Goal: Find contact information: Find contact information

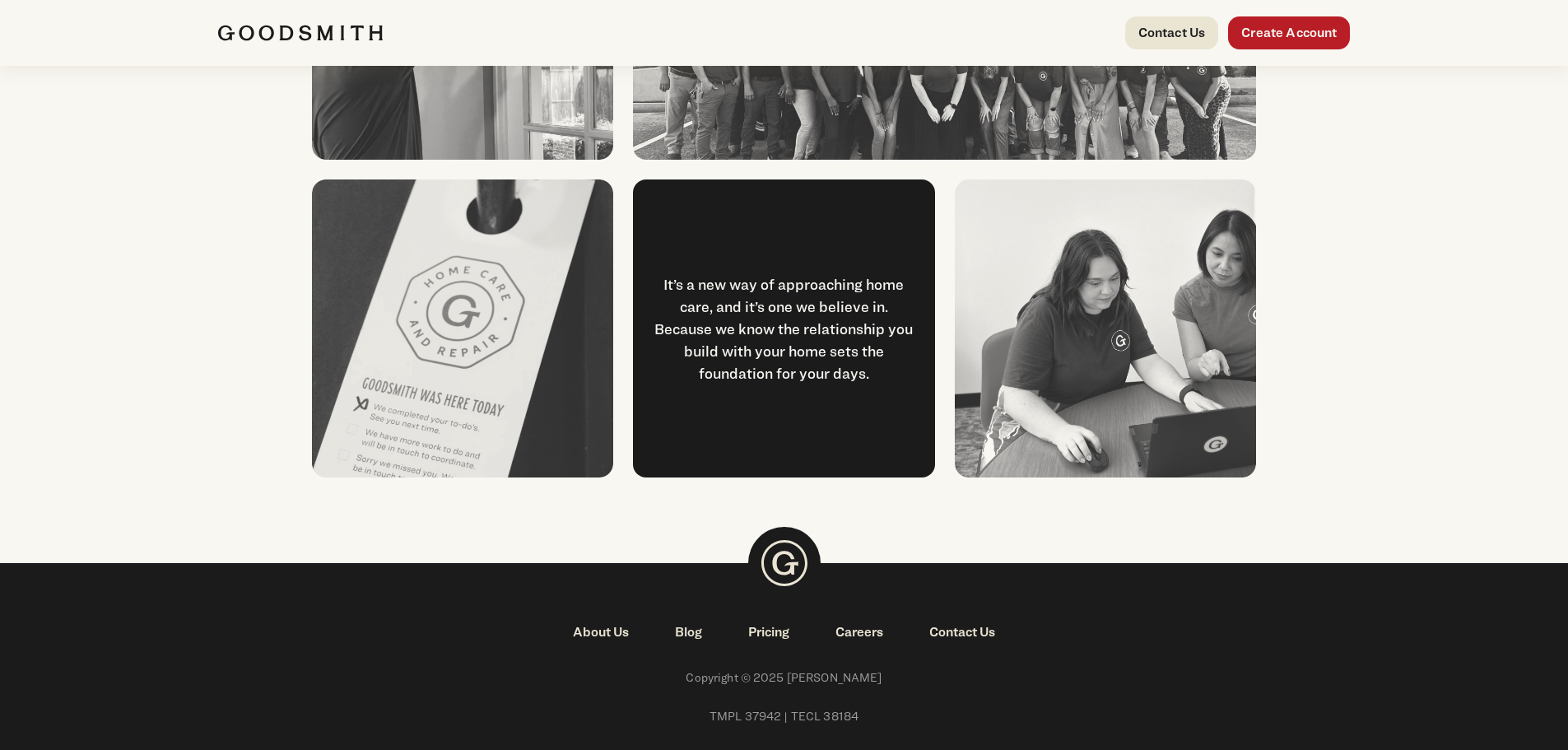
scroll to position [2144, 0]
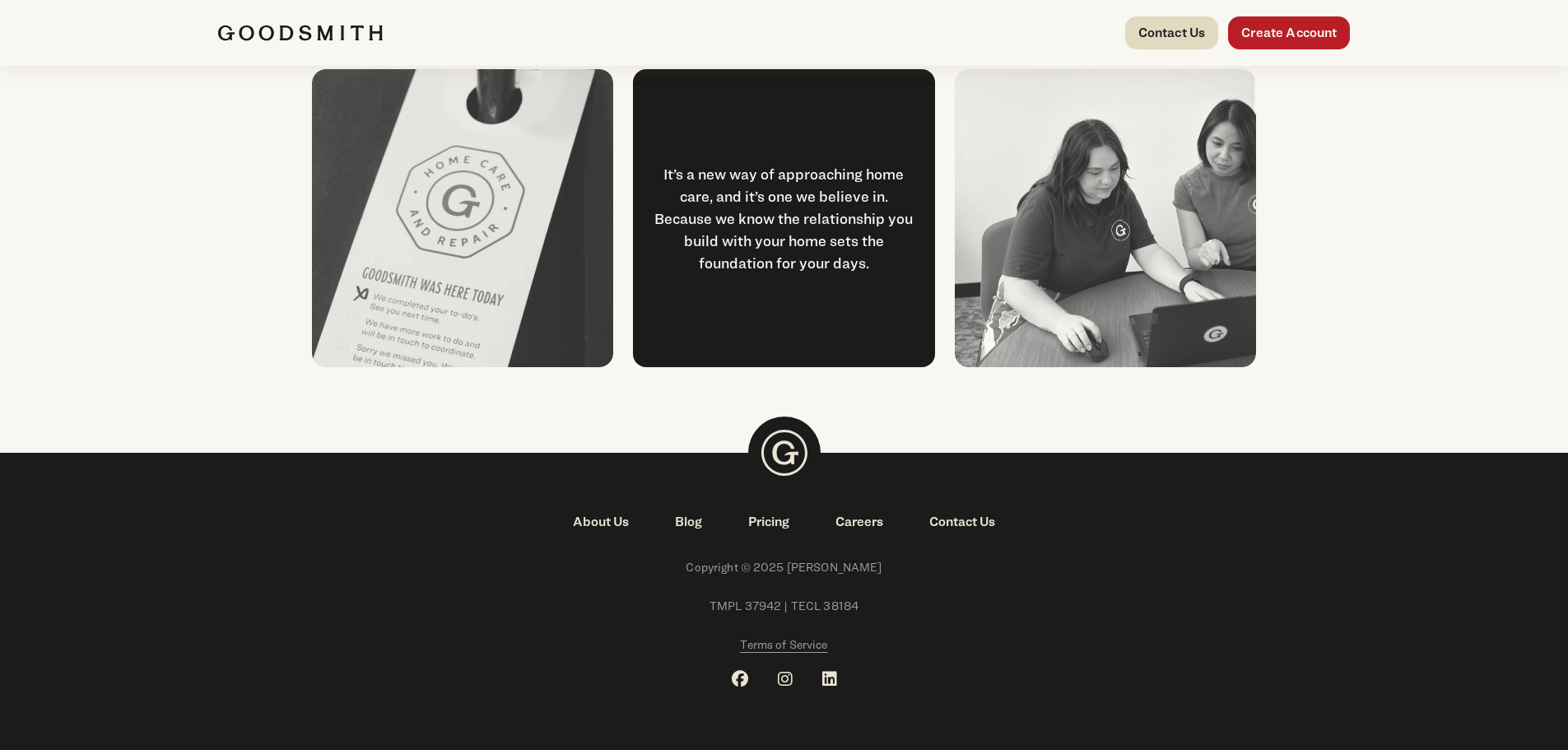
click at [1161, 39] on link "Contact Us" at bounding box center [1171, 33] width 94 height 33
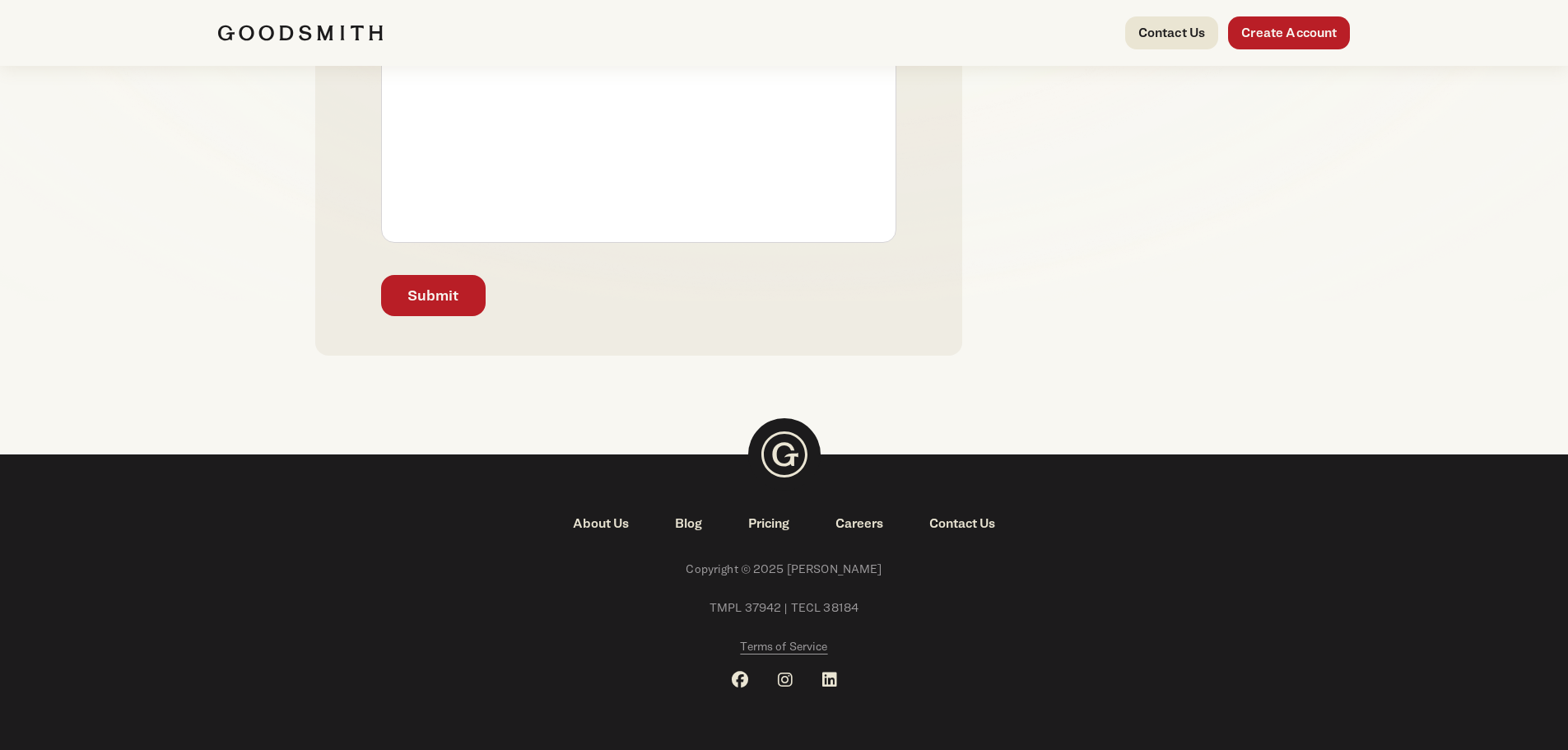
scroll to position [570, 0]
click at [610, 523] on link "About Us" at bounding box center [600, 522] width 102 height 20
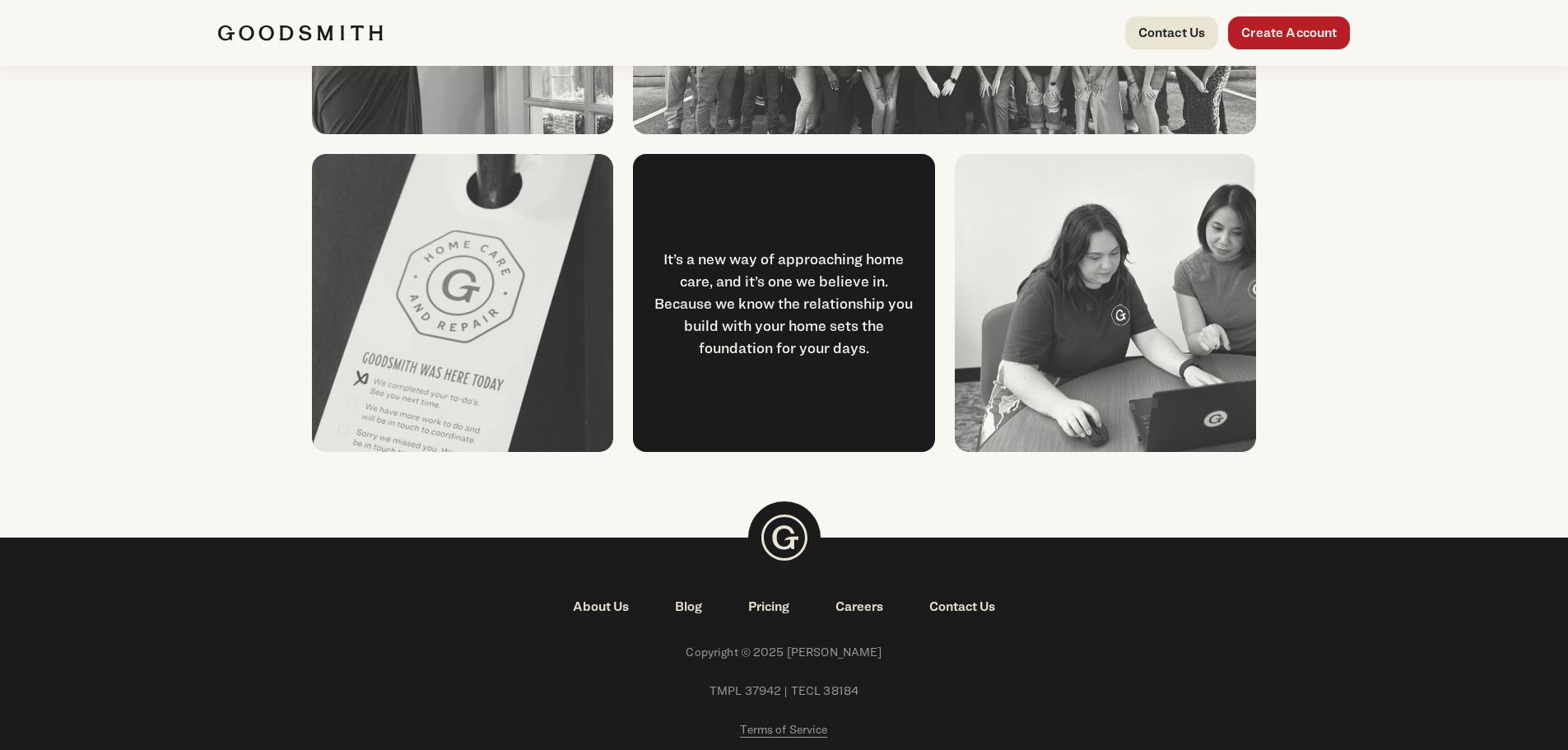
scroll to position [2144, 0]
